Goal: Task Accomplishment & Management: Manage account settings

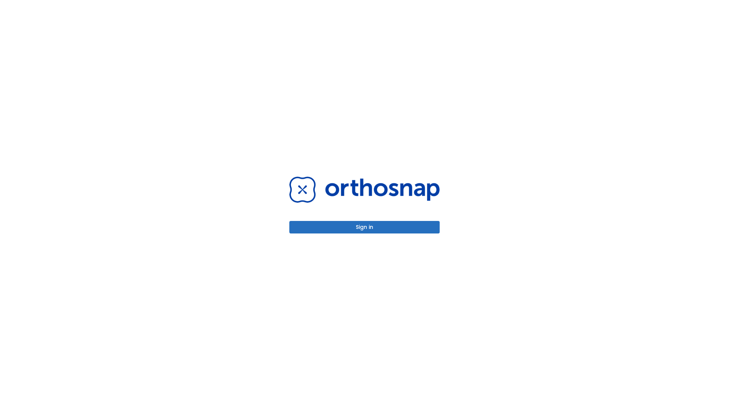
click at [365, 227] on button "Sign in" at bounding box center [364, 227] width 150 height 13
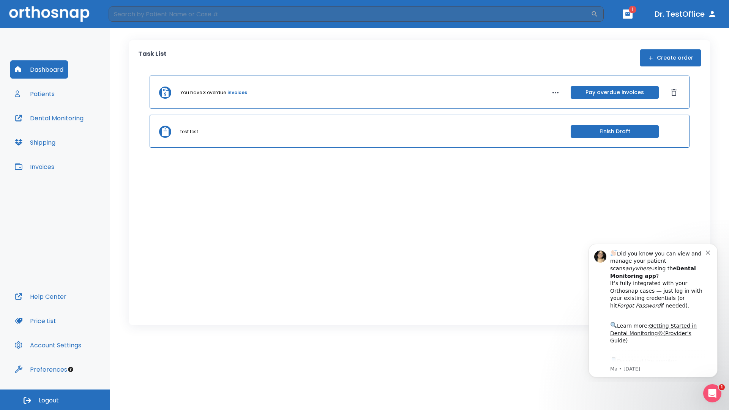
click at [55, 400] on span "Logout" at bounding box center [49, 400] width 20 height 8
